Goal: Transaction & Acquisition: Purchase product/service

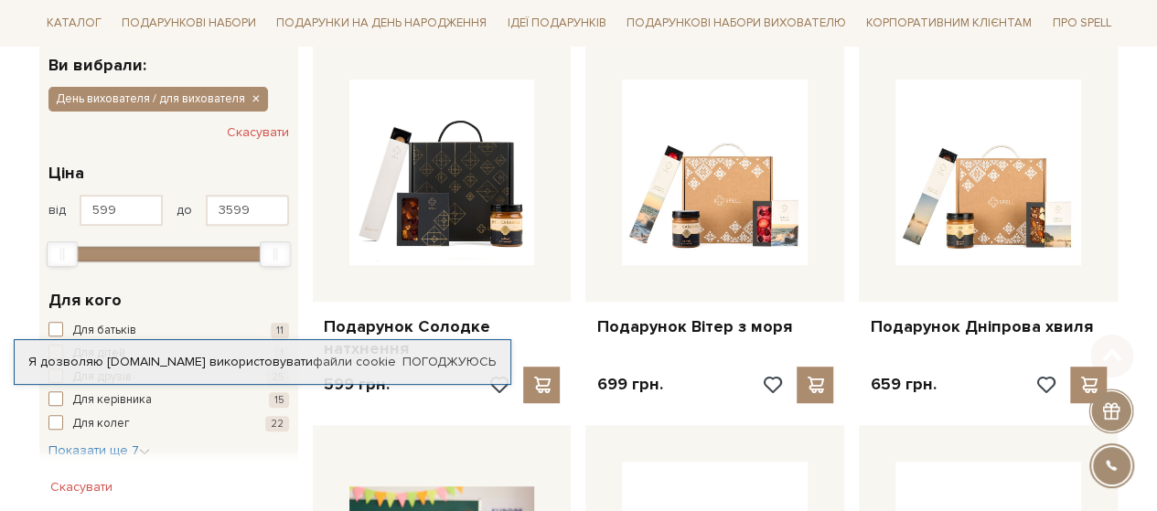
scroll to position [366, 0]
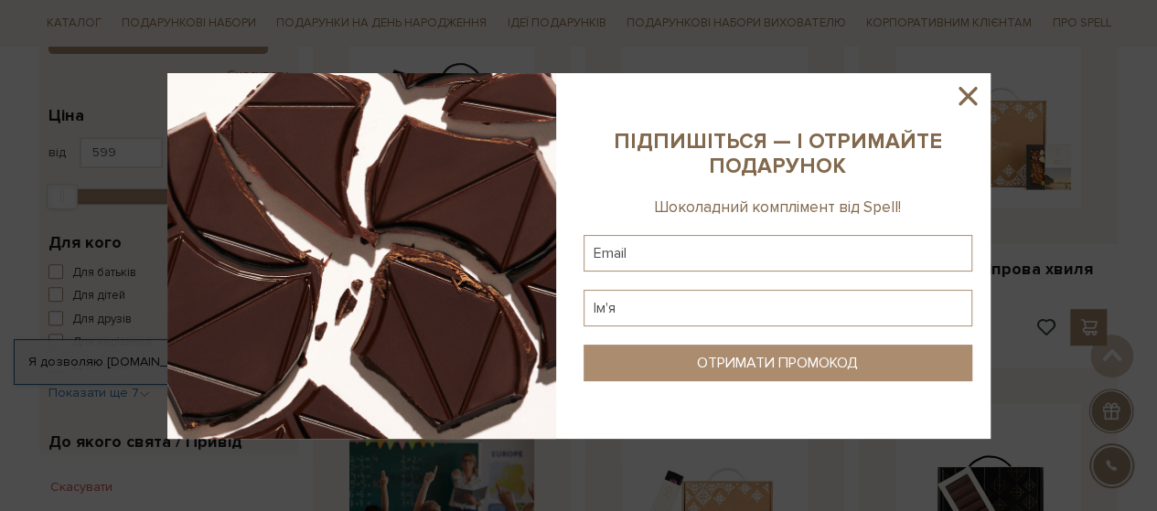
click at [752, 44] on div at bounding box center [578, 255] width 1157 height 511
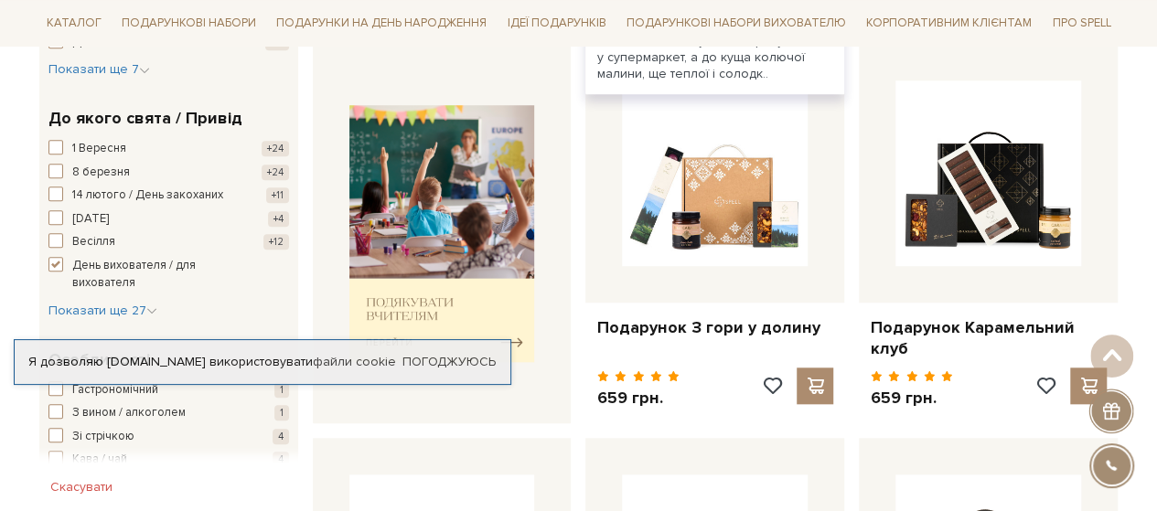
scroll to position [732, 0]
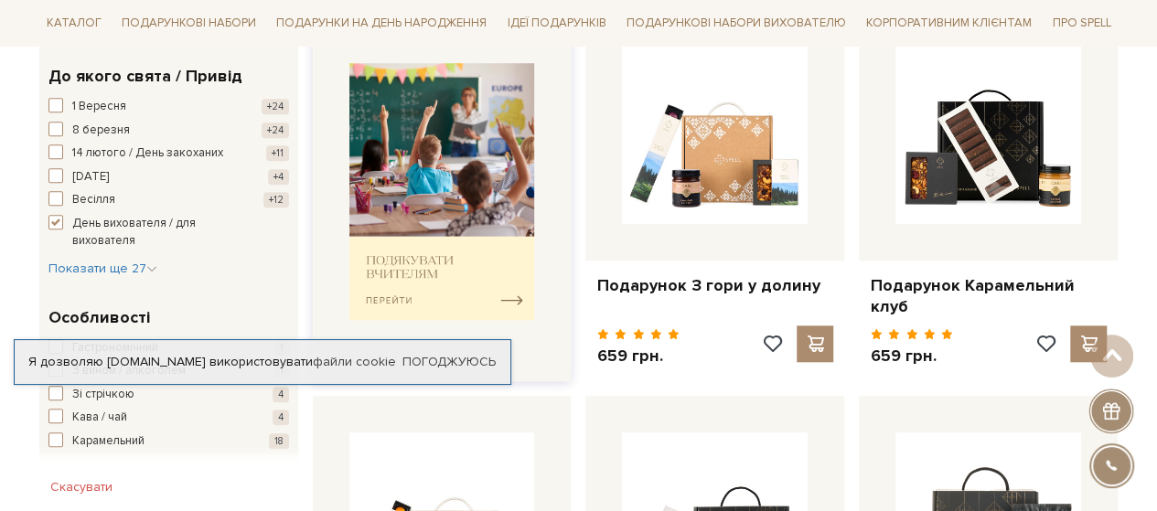
click at [510, 285] on img at bounding box center [442, 191] width 186 height 257
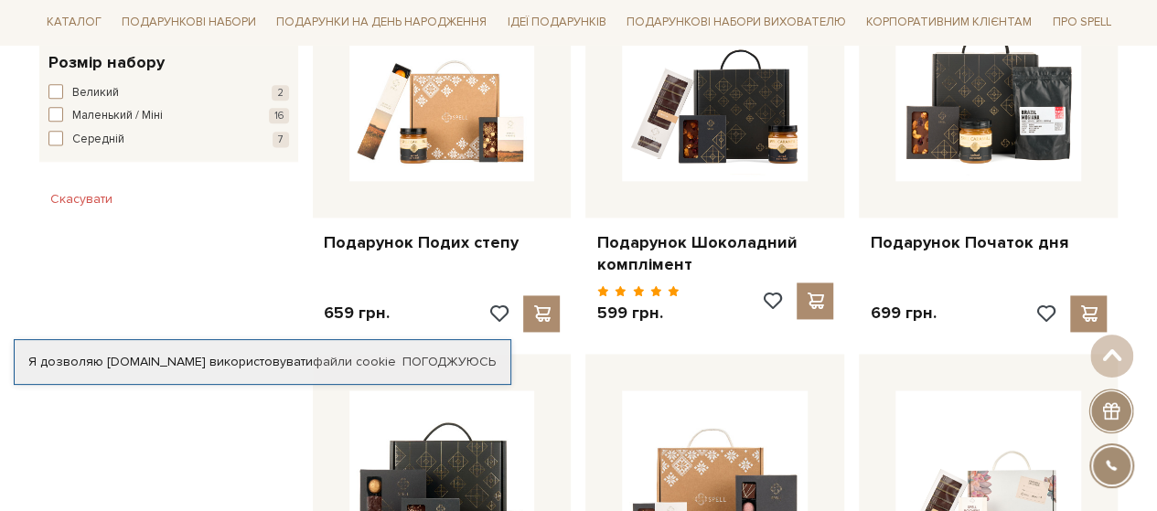
scroll to position [1006, 0]
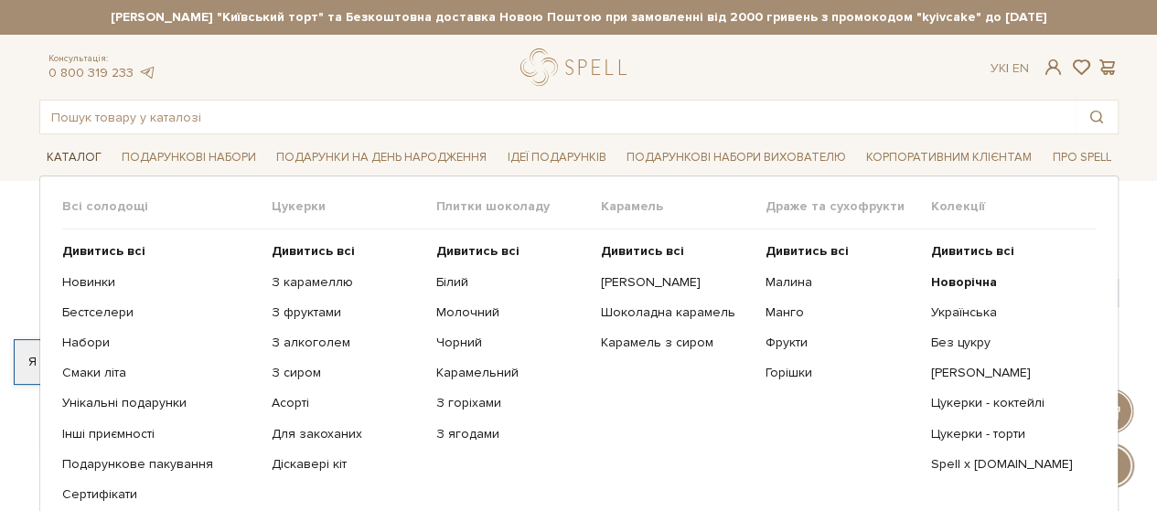
click at [72, 154] on link "Каталог" at bounding box center [74, 158] width 70 height 28
